Goal: Information Seeking & Learning: Check status

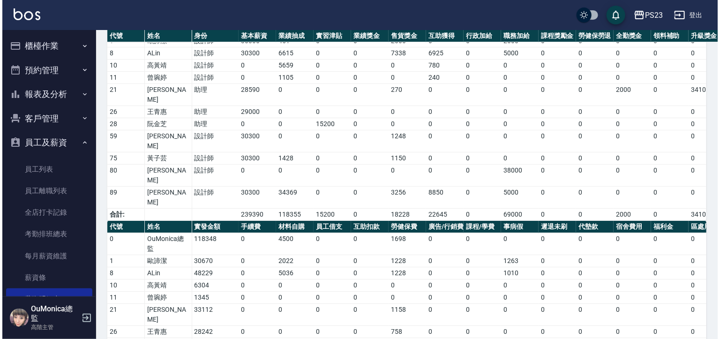
scroll to position [122, 0]
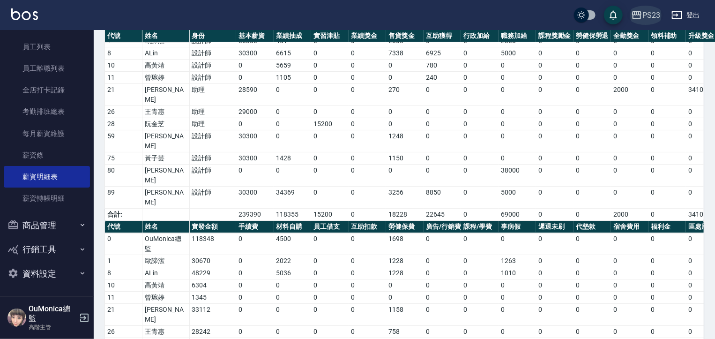
drag, startPoint x: 0, startPoint y: 0, endPoint x: 654, endPoint y: 11, distance: 654.1
click at [654, 11] on div "PS23" at bounding box center [651, 15] width 18 height 12
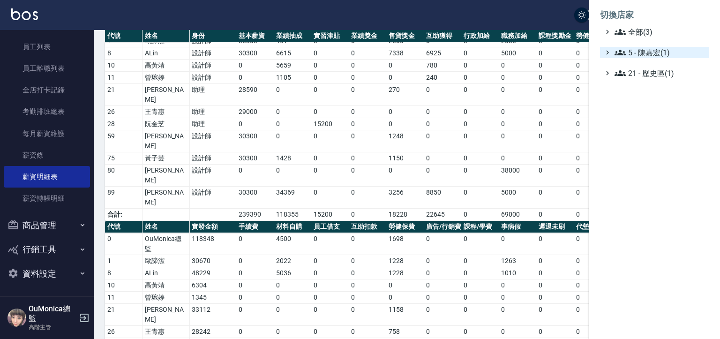
click at [648, 49] on span "5 - 陳嘉宏(1)" at bounding box center [659, 52] width 90 height 11
click at [650, 61] on span "5.02 - [PERSON_NAME](2)" at bounding box center [664, 63] width 81 height 11
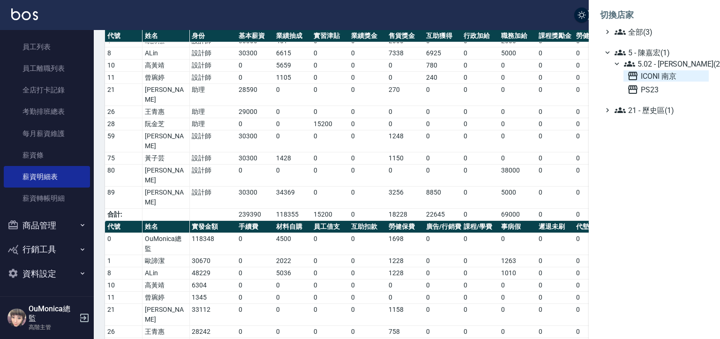
click at [645, 77] on span "ICONI 南京" at bounding box center [666, 75] width 78 height 11
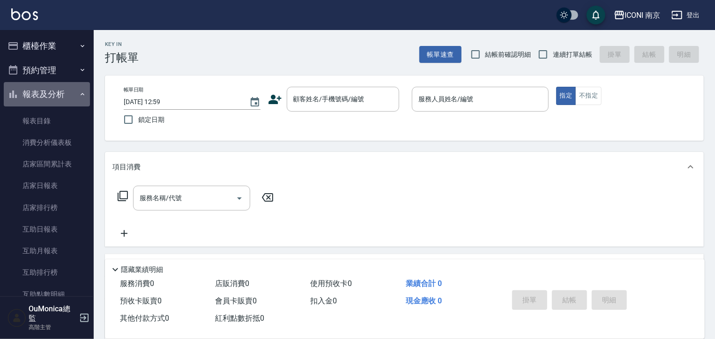
click at [67, 86] on button "報表及分析" at bounding box center [47, 94] width 86 height 24
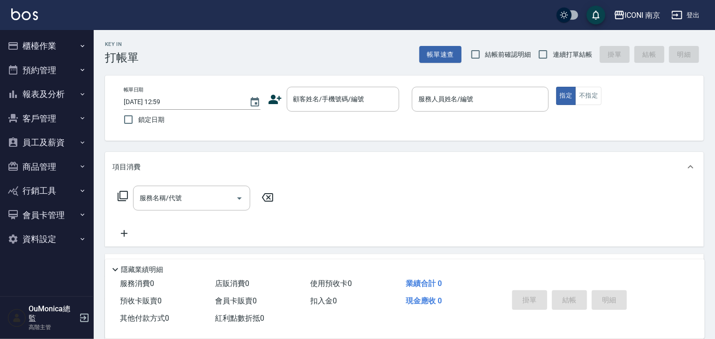
click at [62, 141] on button "員工及薪資" at bounding box center [47, 142] width 86 height 24
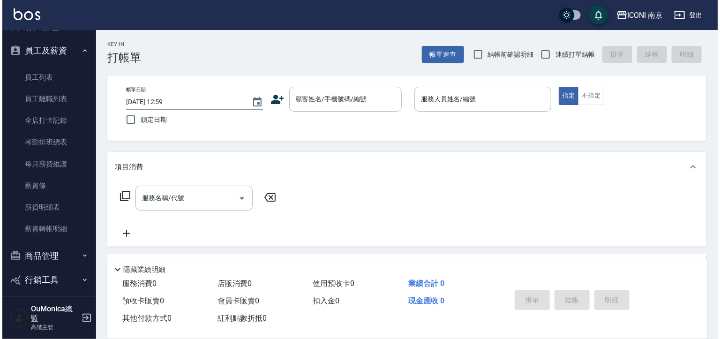
scroll to position [94, 0]
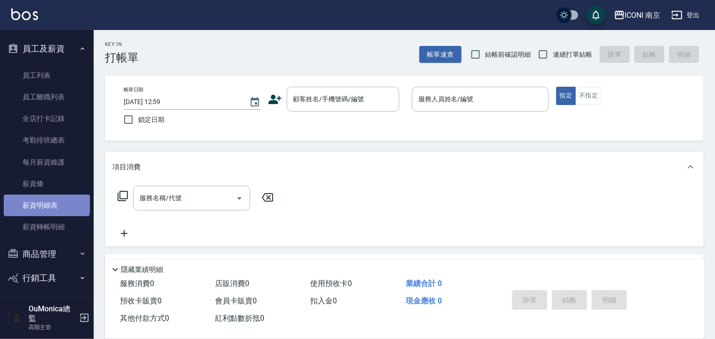
click at [46, 204] on link "薪資明細表" at bounding box center [47, 205] width 86 height 22
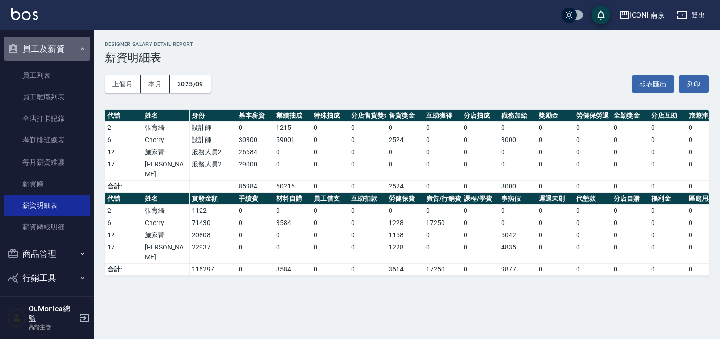
click at [60, 48] on button "員工及薪資" at bounding box center [47, 49] width 86 height 24
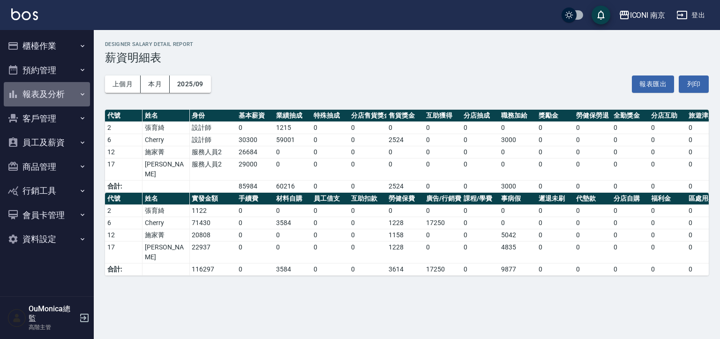
click at [52, 94] on button "報表及分析" at bounding box center [47, 94] width 86 height 24
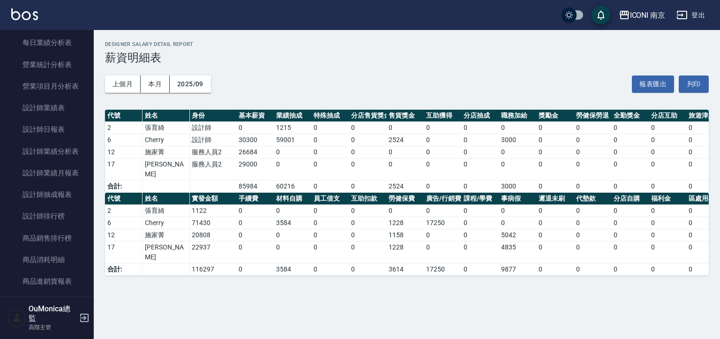
scroll to position [337, 0]
click at [86, 185] on nav "櫃檯作業 打帳單 帳單列表 掛單列表 座位開單 營業儀表板 現金收支登錄 高階收支登錄 材料自購登錄 每日結帳 排班表 現場電腦打卡 掃碼打卡 預約管理 預約…" at bounding box center [47, 163] width 94 height 266
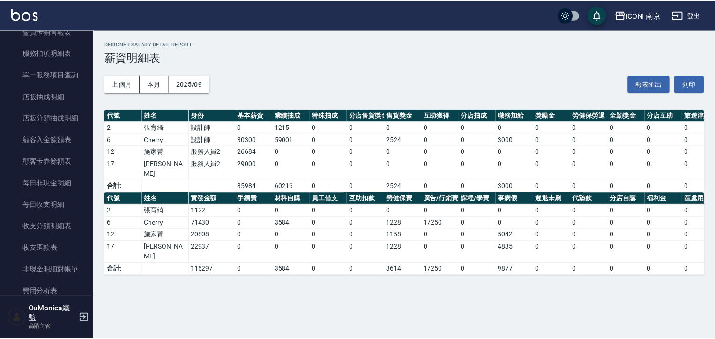
scroll to position [633, 0]
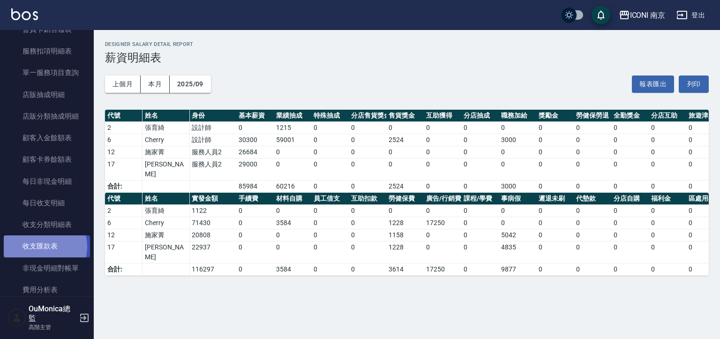
click at [42, 246] on link "收支匯款表" at bounding box center [47, 246] width 86 height 22
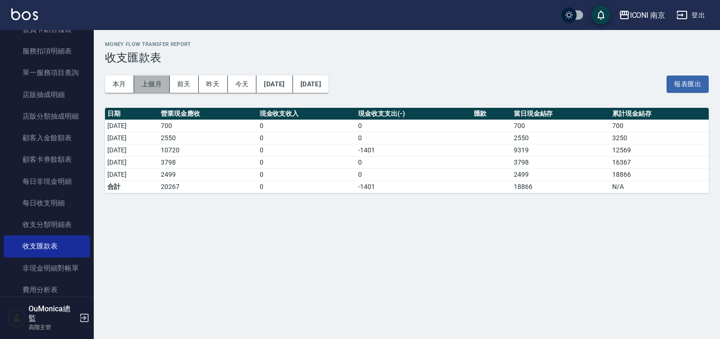
click at [147, 83] on button "上個月" at bounding box center [152, 83] width 36 height 17
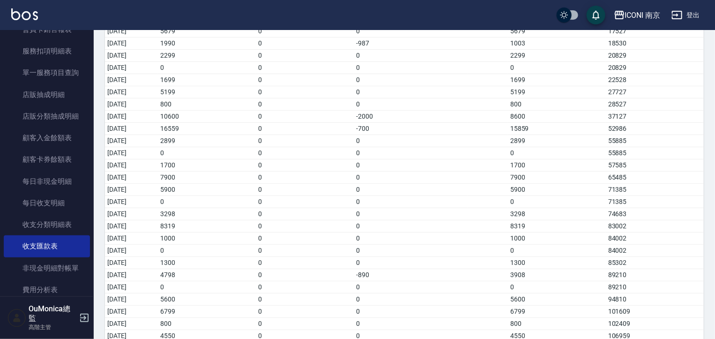
scroll to position [167, 0]
